Goal: Information Seeking & Learning: Learn about a topic

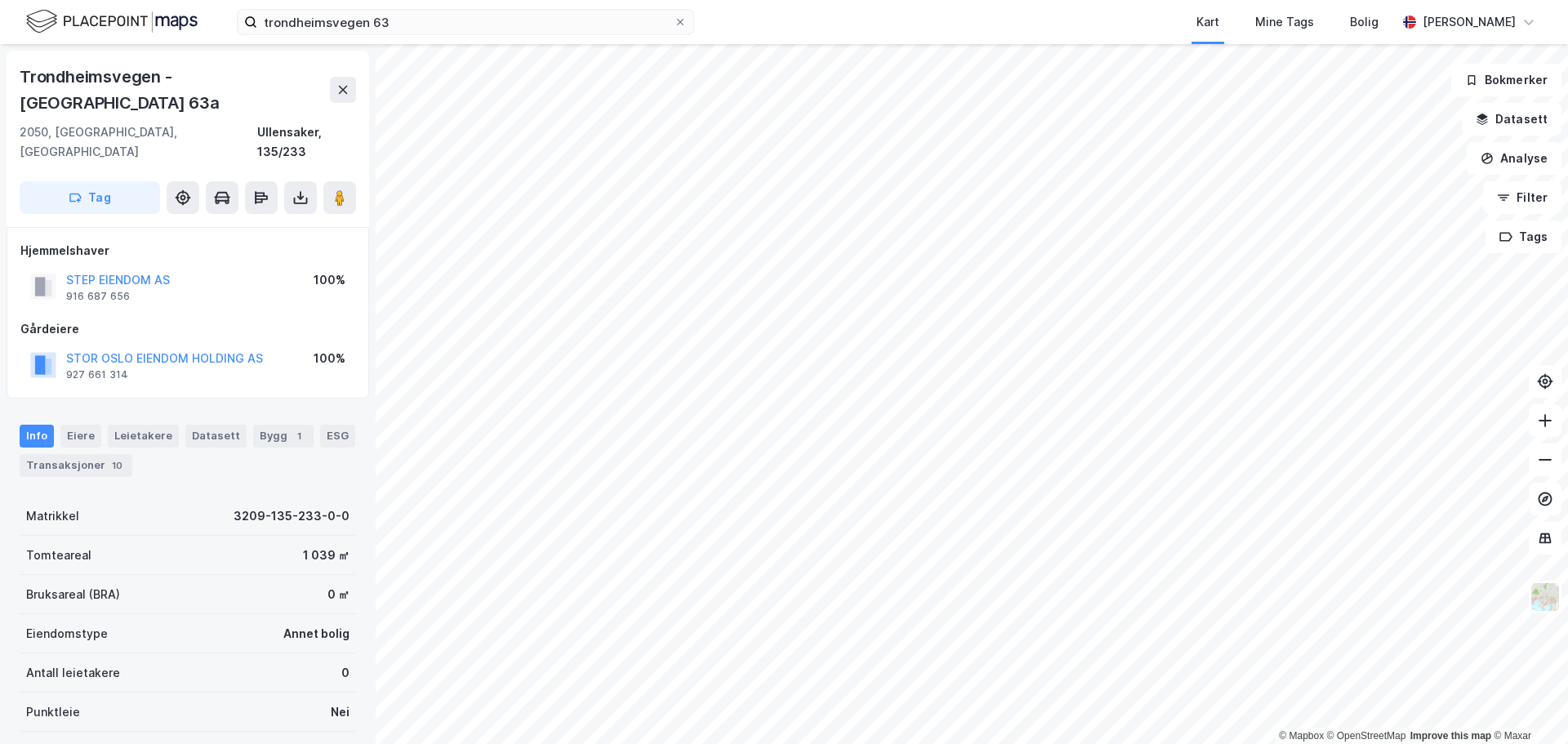
click at [1114, 743] on html "trondheimsvegen 63 Kart Mine Tags Bolig [PERSON_NAME][GEOGRAPHIC_DATA] © Mapbox…" at bounding box center [784, 372] width 1568 height 744
